Goal: Information Seeking & Learning: Understand process/instructions

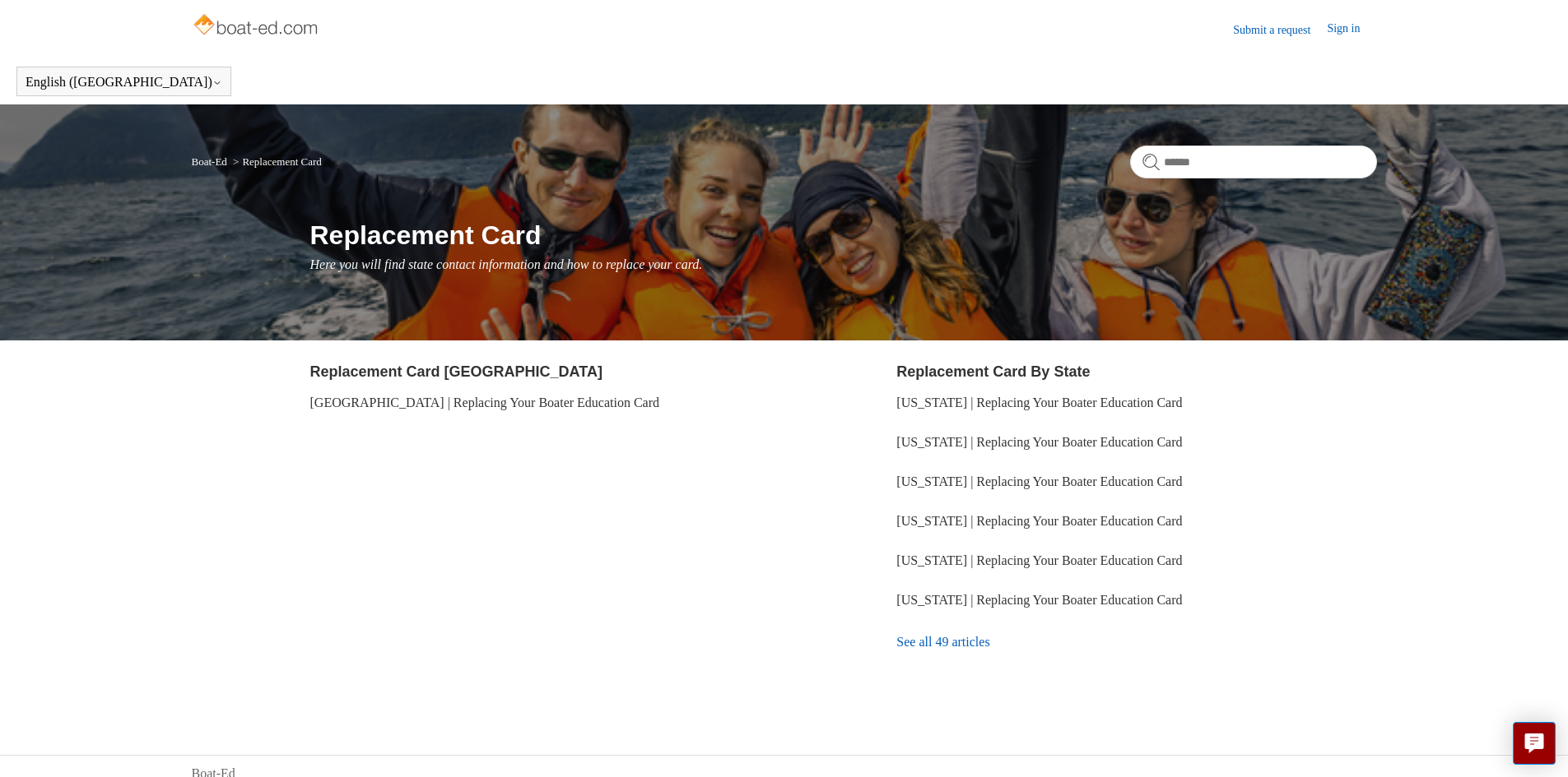
click at [935, 642] on link "See all 49 articles" at bounding box center [1136, 643] width 480 height 45
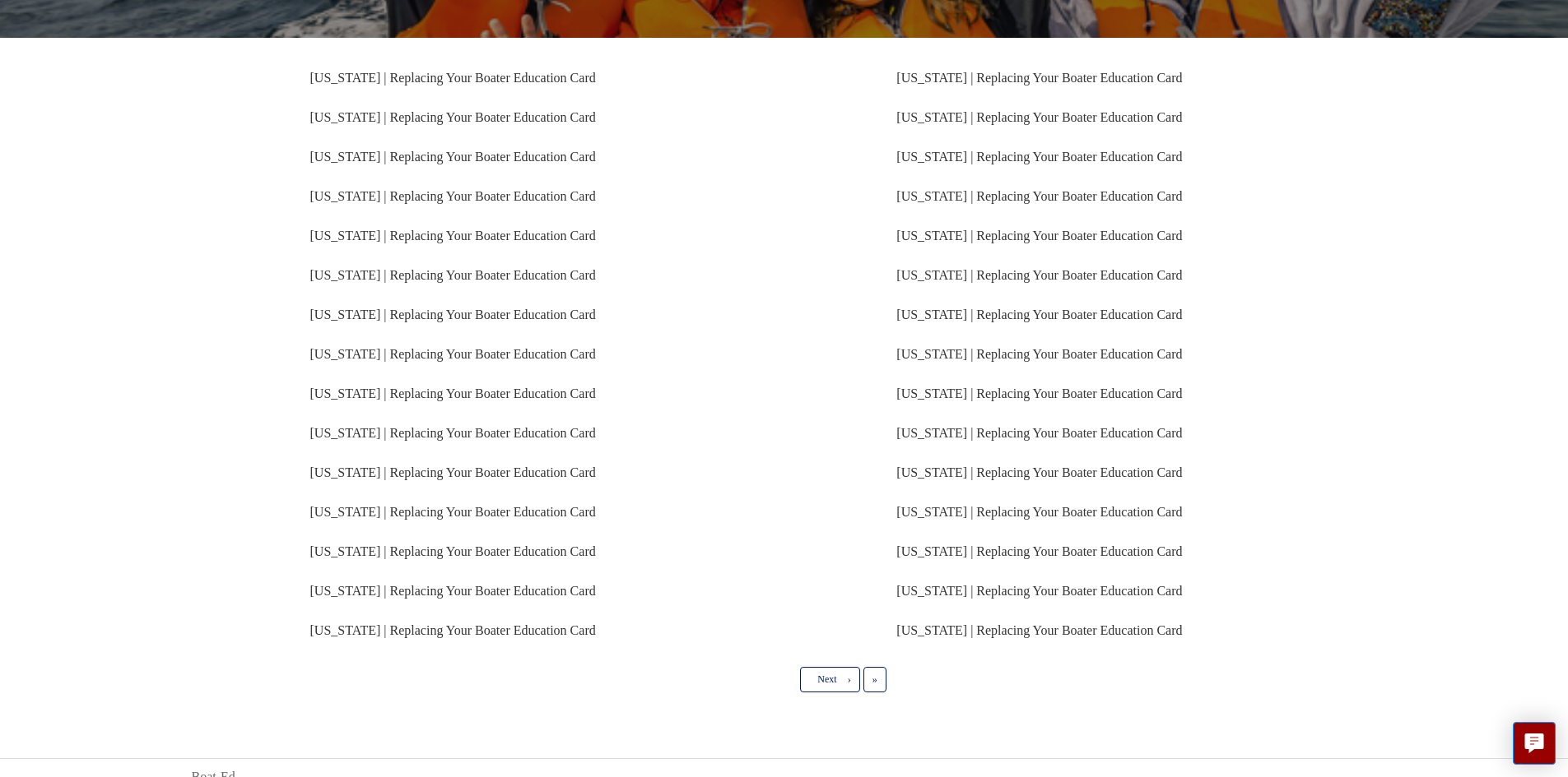
scroll to position [294, 0]
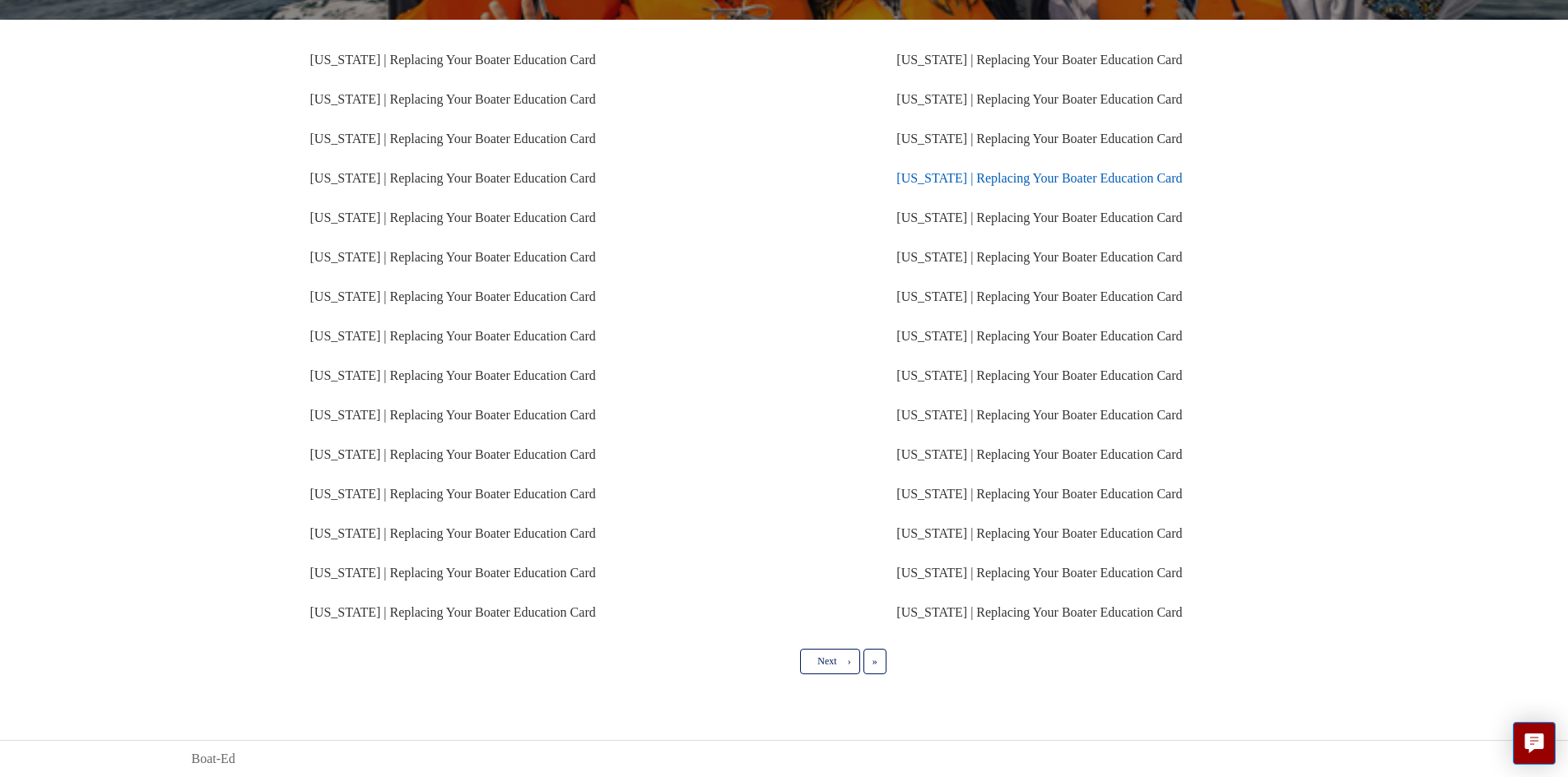
click at [965, 182] on link "Texas | Replacing Your Boater Education Card" at bounding box center [1039, 177] width 285 height 14
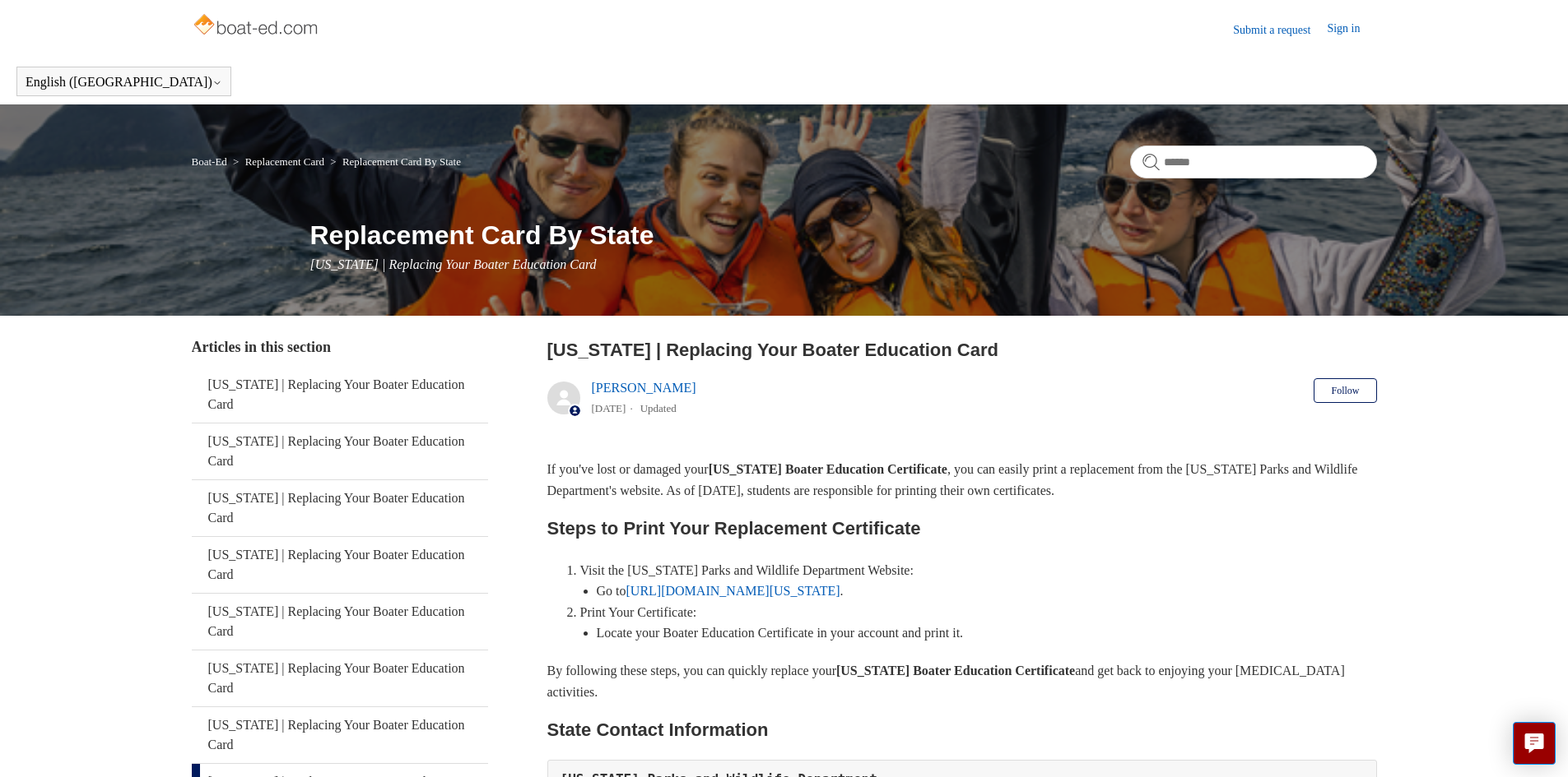
click at [719, 594] on link "https://tpwd.texas.gov/" at bounding box center [733, 591] width 214 height 14
